Goal: Navigation & Orientation: Find specific page/section

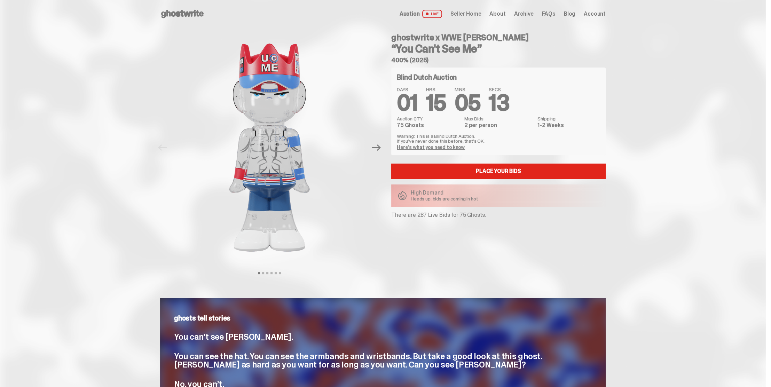
click at [480, 13] on span "Seller Home" at bounding box center [465, 14] width 31 height 6
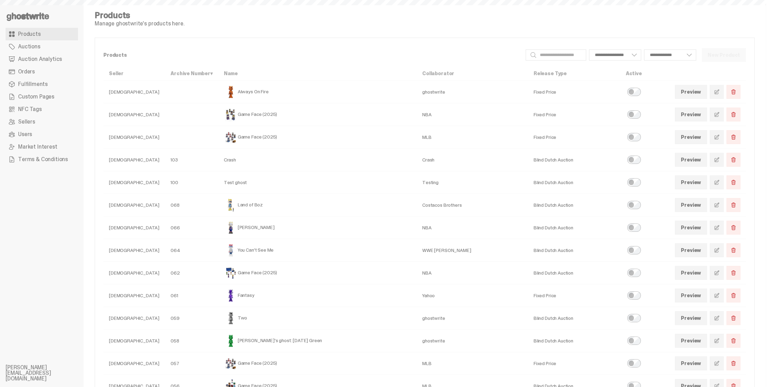
select select
click at [34, 57] on span "Auction Analytics" at bounding box center [40, 59] width 44 height 6
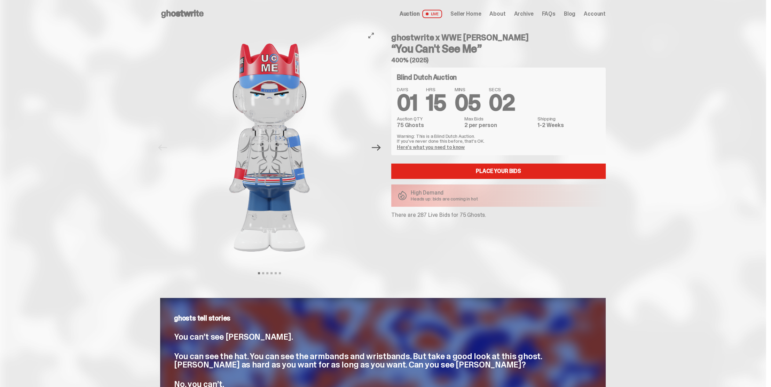
click at [378, 147] on icon "Next" at bounding box center [376, 147] width 9 height 6
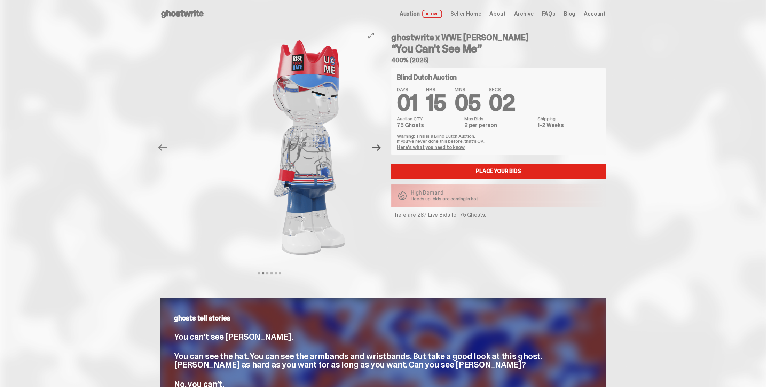
click at [378, 147] on icon "Next" at bounding box center [376, 147] width 9 height 6
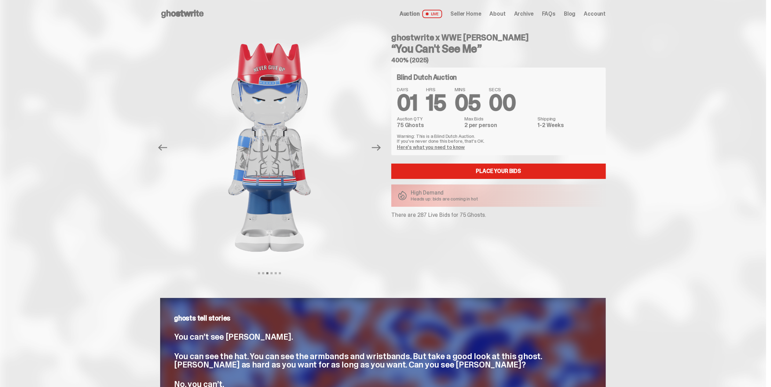
click at [527, 13] on span "Archive" at bounding box center [523, 14] width 19 height 6
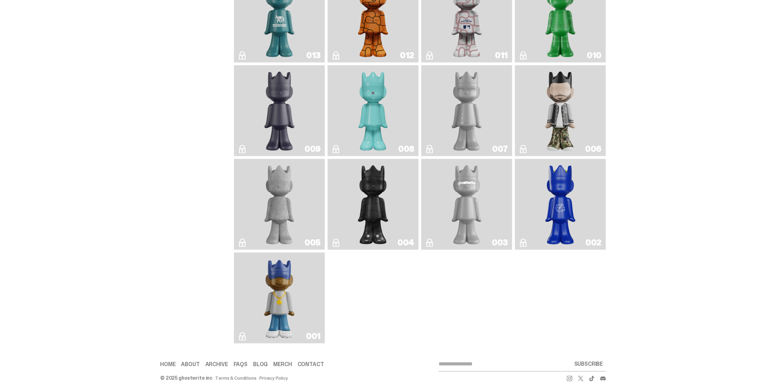
scroll to position [1244, 0]
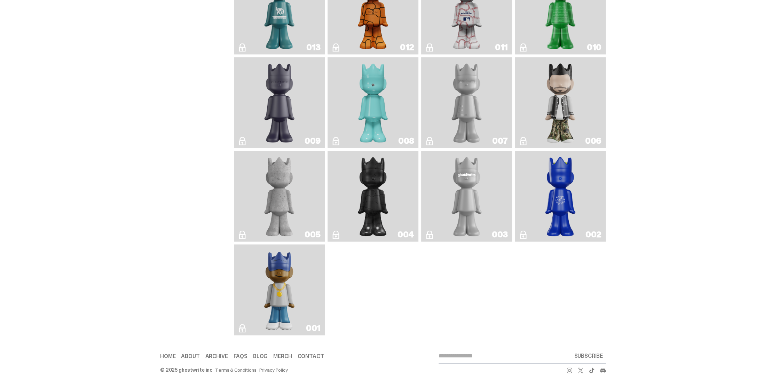
click at [572, 370] on icon at bounding box center [569, 370] width 6 height 6
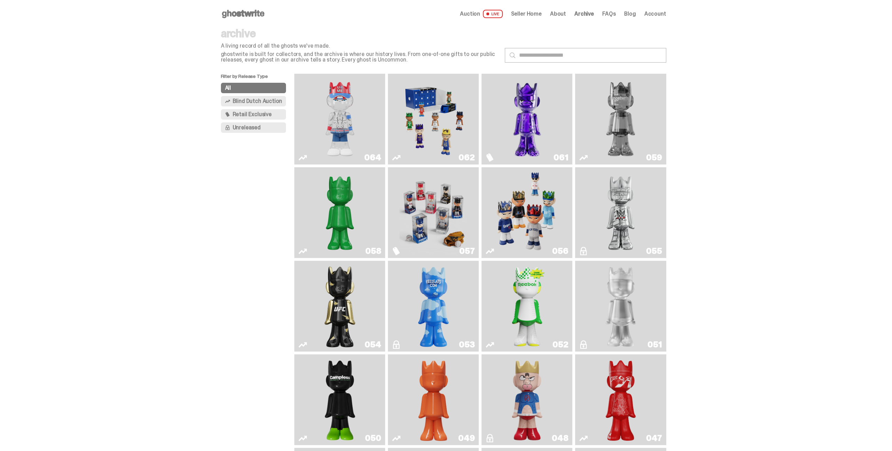
scroll to position [0, 0]
click at [249, 14] on use at bounding box center [243, 14] width 42 height 8
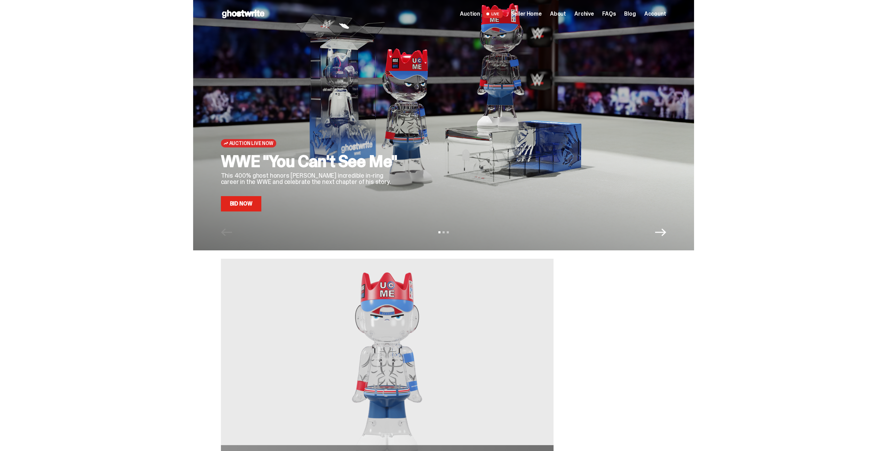
click at [587, 13] on span "Archive" at bounding box center [583, 14] width 19 height 6
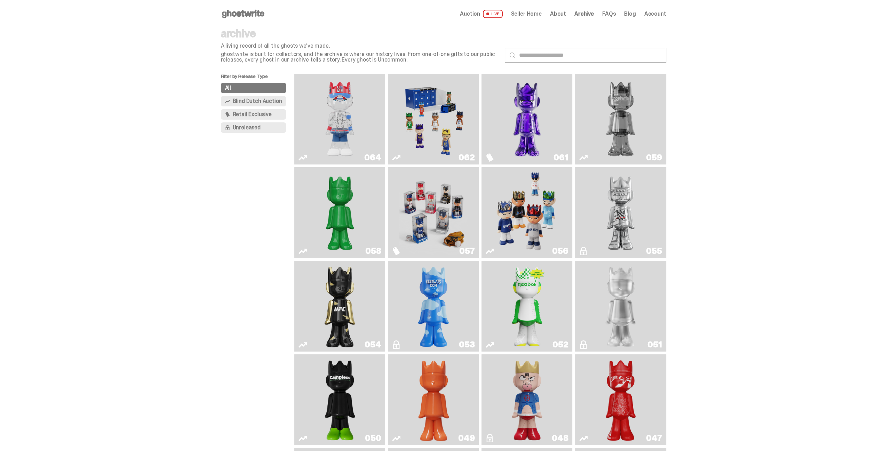
click at [647, 214] on img "I Was There SummerSlam" at bounding box center [621, 212] width 68 height 85
